Goal: Check status: Check status

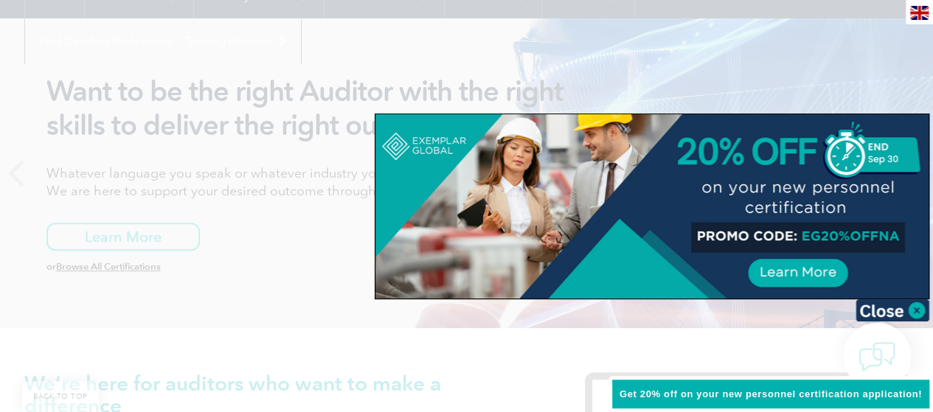
scroll to position [147, 0]
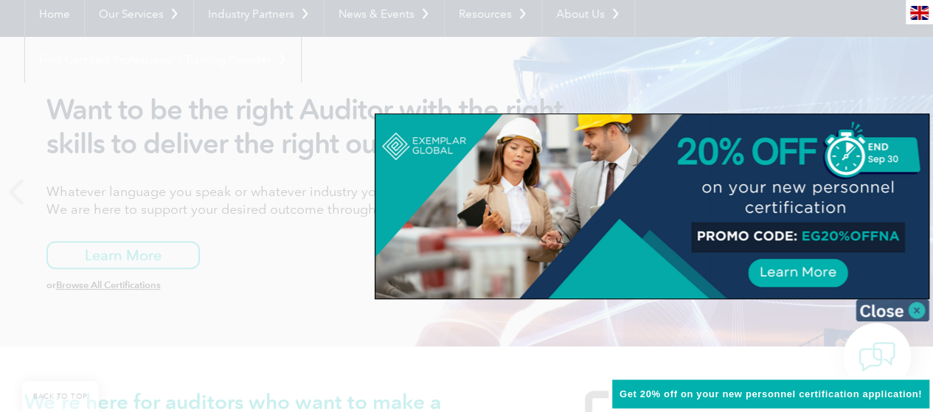
click at [918, 315] on img at bounding box center [892, 310] width 74 height 22
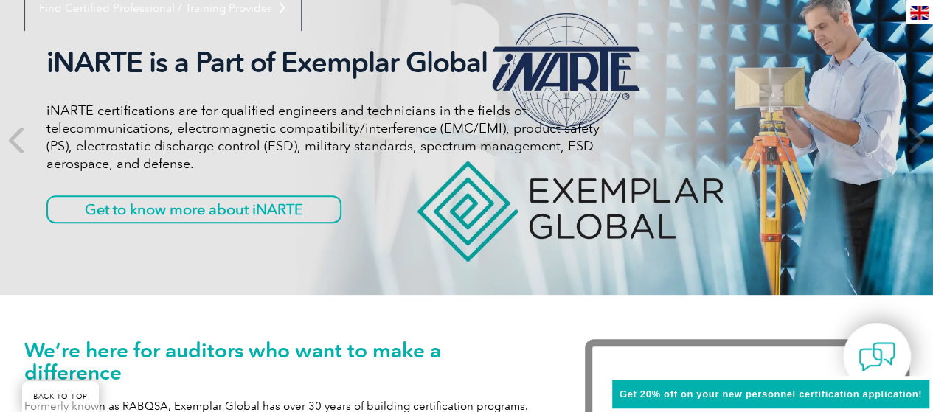
scroll to position [221, 0]
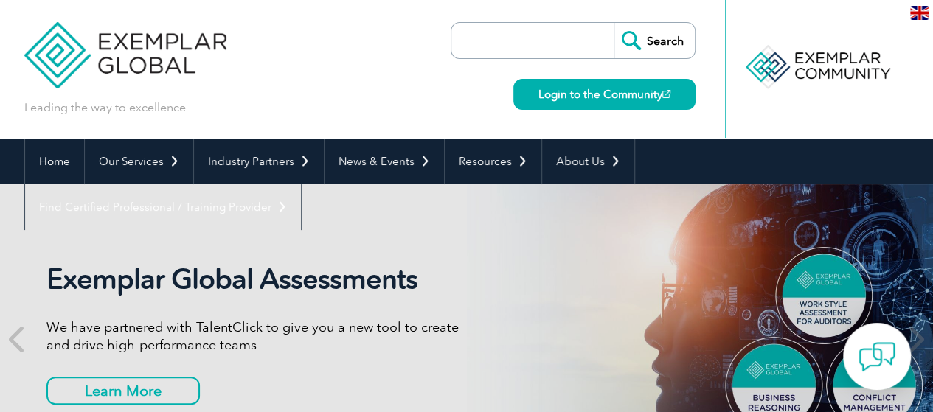
scroll to position [369, 0]
